Goal: Communication & Community: Answer question/provide support

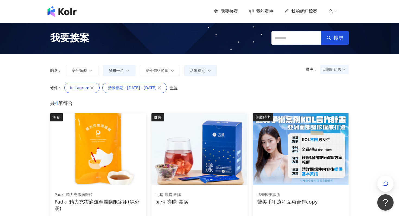
click at [266, 13] on span "我的案件" at bounding box center [264, 11] width 17 height 6
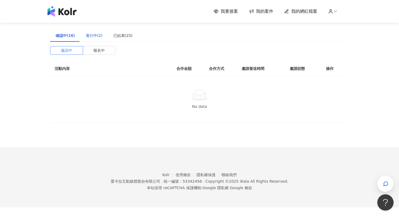
click at [97, 34] on div "進行中(2)" at bounding box center [94, 36] width 17 height 6
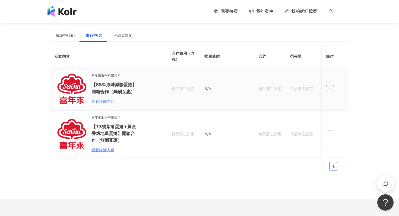
click at [329, 88] on icon "ellipsis" at bounding box center [330, 89] width 4 height 4
click at [329, 113] on li "傳訊" at bounding box center [339, 113] width 25 height 11
click at [329, 136] on span "ellipsis" at bounding box center [330, 133] width 8 height 7
click at [340, 160] on div "傳訊 2" at bounding box center [340, 158] width 21 height 6
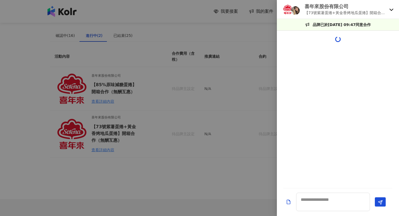
scroll to position [474, 0]
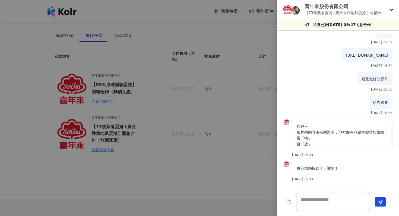
click at [333, 199] on textarea at bounding box center [333, 202] width 74 height 18
click at [332, 198] on textarea at bounding box center [333, 202] width 74 height 18
click at [335, 198] on textarea at bounding box center [333, 202] width 74 height 18
type textarea "*"
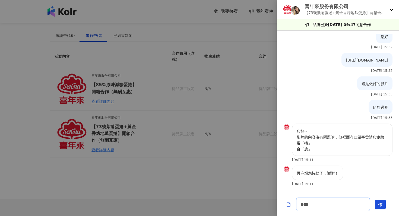
type textarea "**"
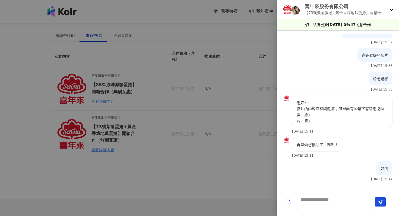
click at [230, 151] on div at bounding box center [199, 108] width 399 height 216
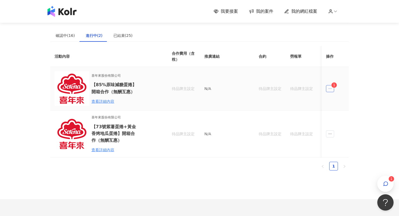
click at [329, 89] on icon "ellipsis" at bounding box center [330, 89] width 4 height 4
click at [344, 115] on span "1" at bounding box center [347, 112] width 7 height 5
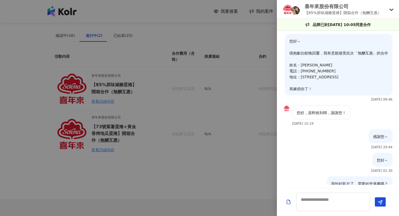
scroll to position [271, 0]
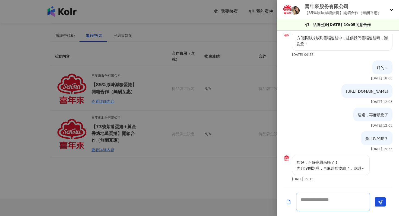
click at [326, 206] on textarea at bounding box center [333, 202] width 74 height 18
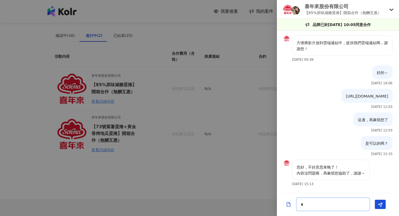
scroll to position [266, 0]
type textarea "**"
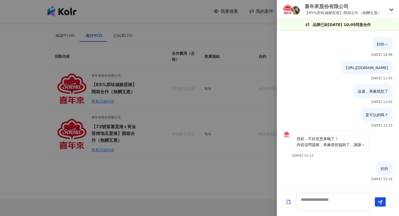
click at [230, 171] on div at bounding box center [199, 108] width 399 height 216
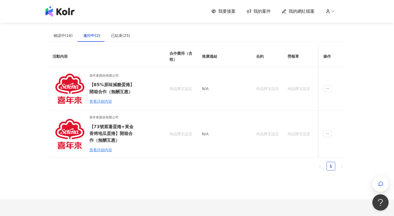
drag, startPoint x: 198, startPoint y: 200, endPoint x: 209, endPoint y: 182, distance: 21.0
click at [95, 150] on div "查看詳細內容" at bounding box center [112, 150] width 47 height 6
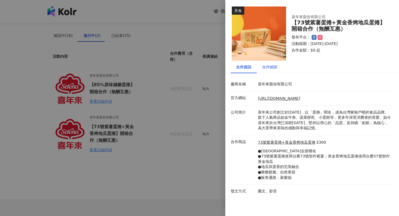
click at [271, 66] on div "合作細節" at bounding box center [269, 67] width 15 height 6
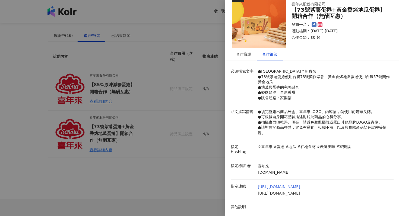
scroll to position [0, 0]
